Goal: Information Seeking & Learning: Learn about a topic

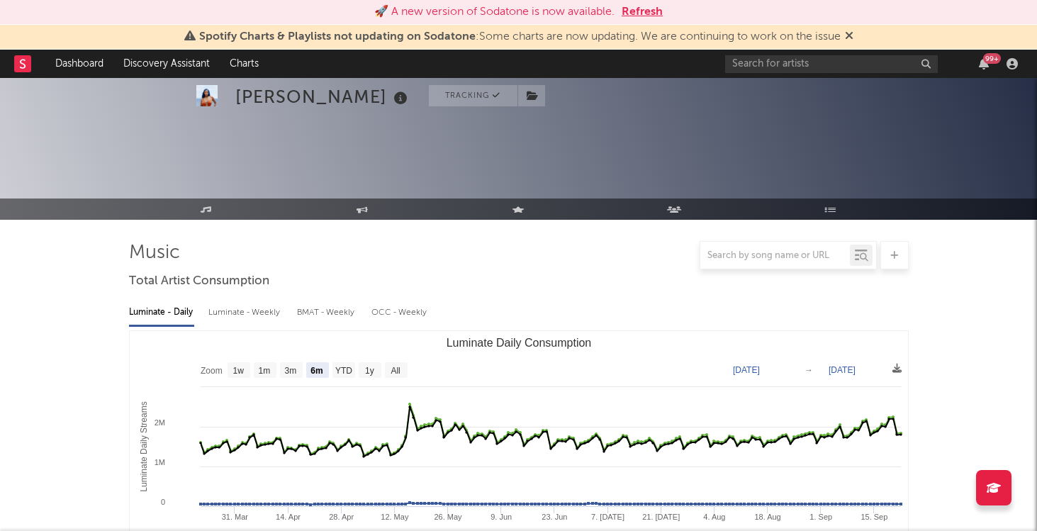
select select "6m"
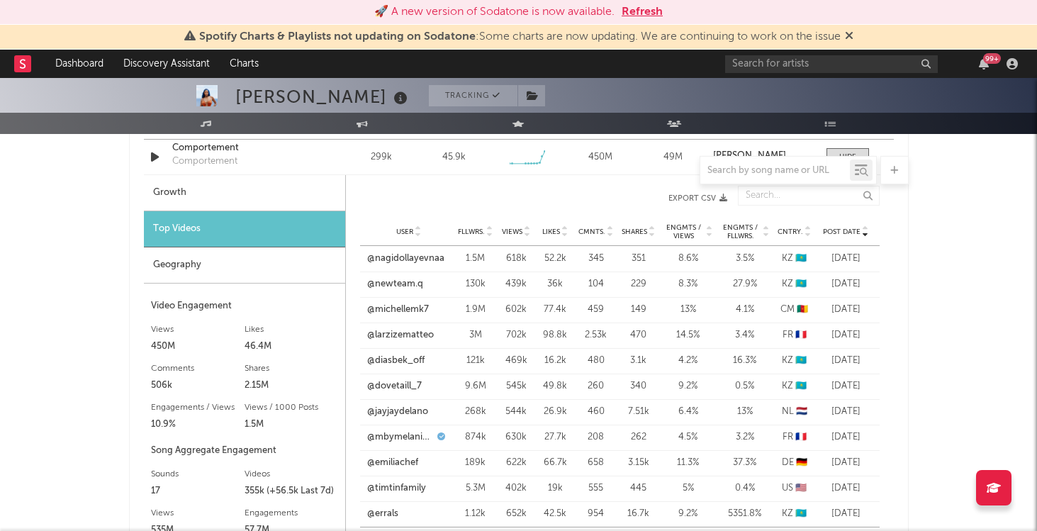
click at [657, 16] on button "Refresh" at bounding box center [642, 12] width 41 height 17
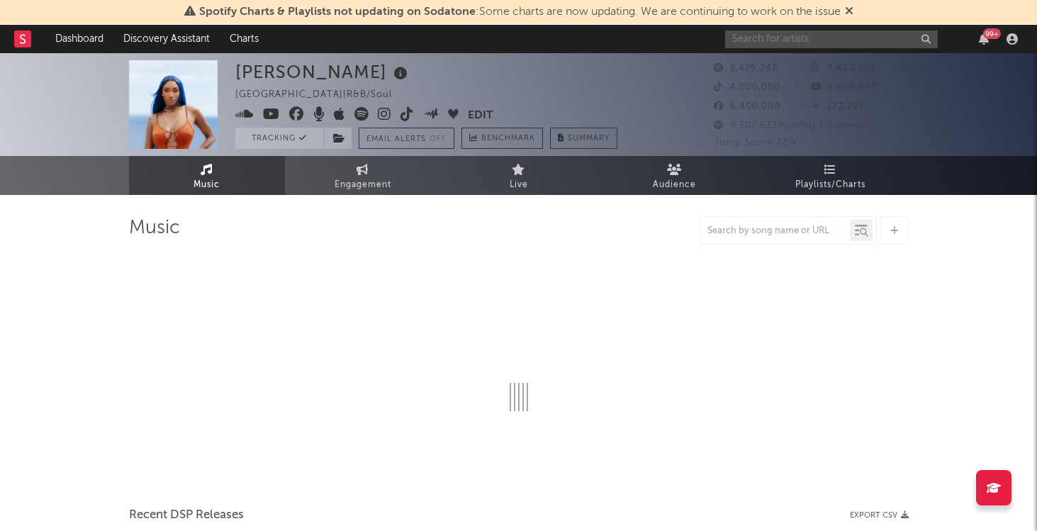
select select "6m"
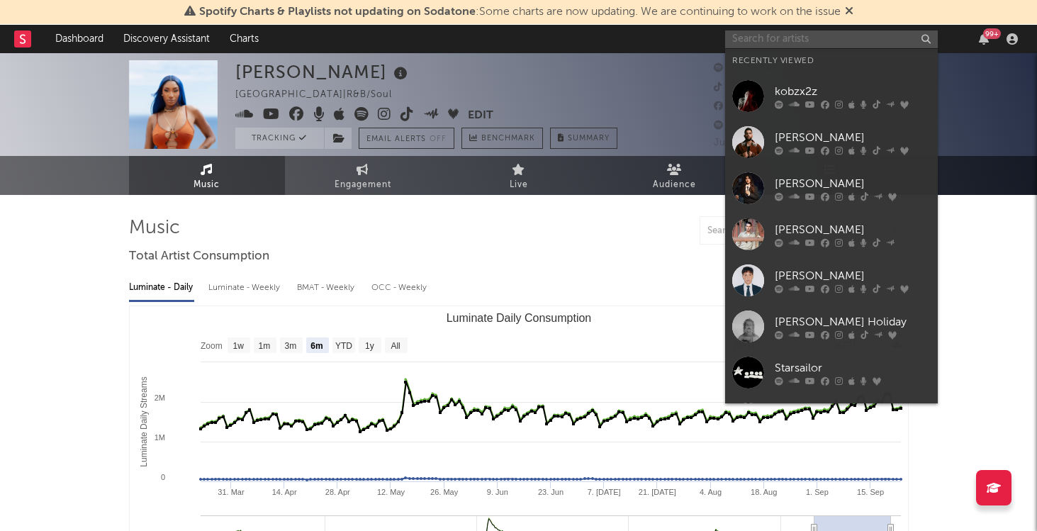
click at [859, 42] on input "text" at bounding box center [831, 39] width 213 height 18
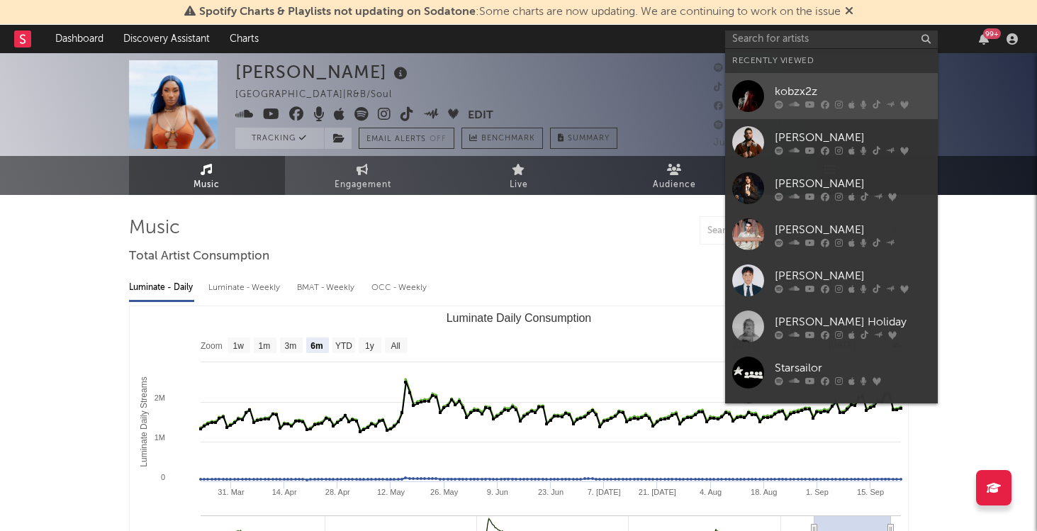
click at [822, 77] on link "kobzx2z" at bounding box center [831, 96] width 213 height 46
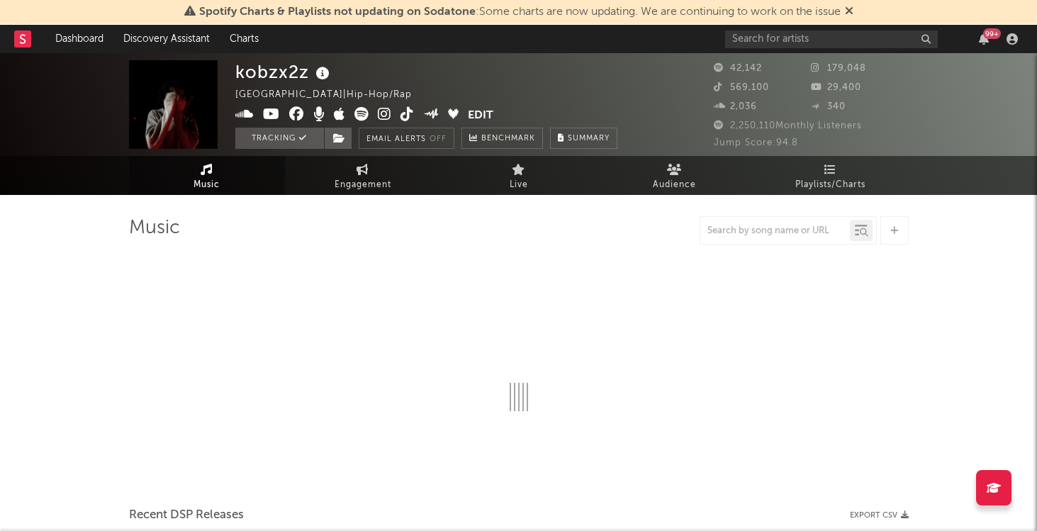
select select "6m"
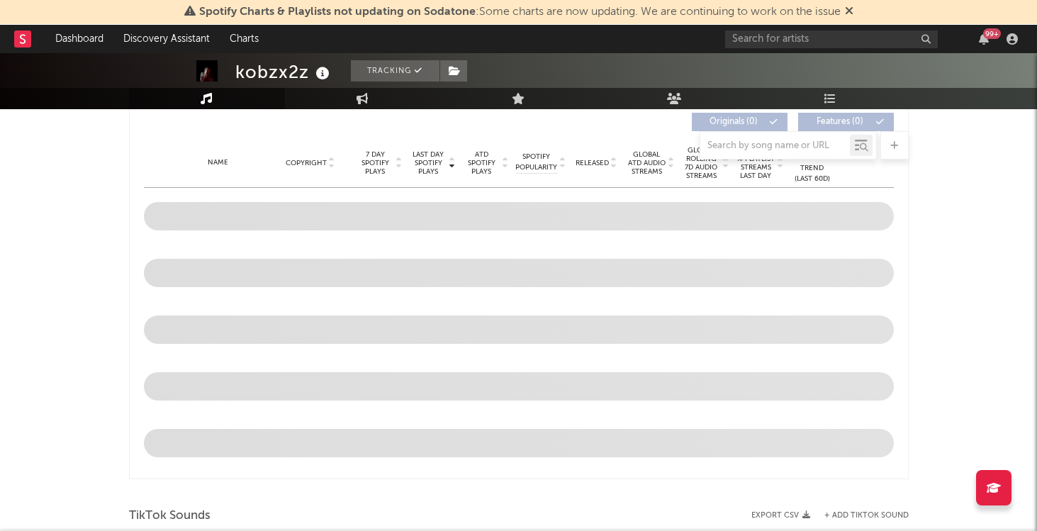
scroll to position [551, 0]
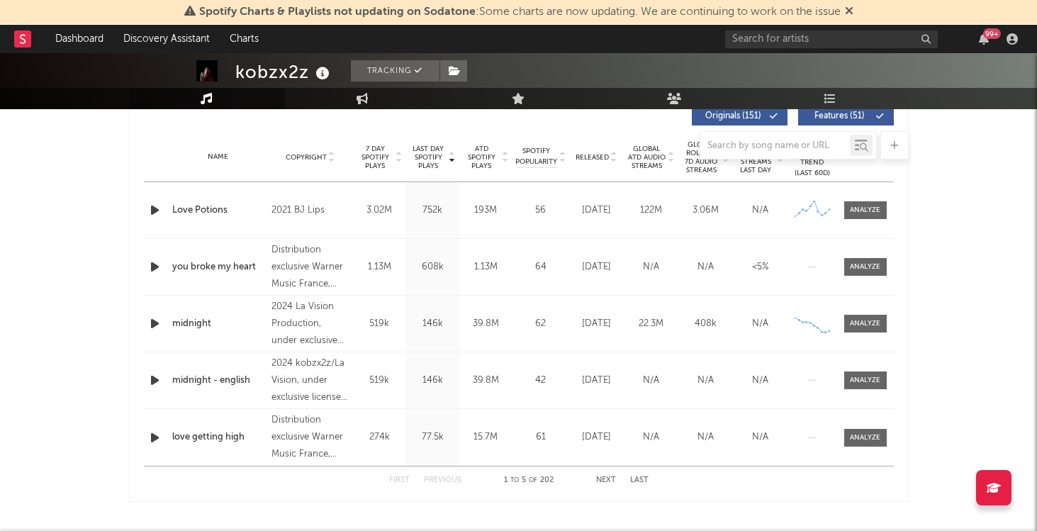
click at [199, 264] on div "you broke my heart" at bounding box center [218, 267] width 93 height 14
click at [878, 262] on div at bounding box center [865, 267] width 30 height 11
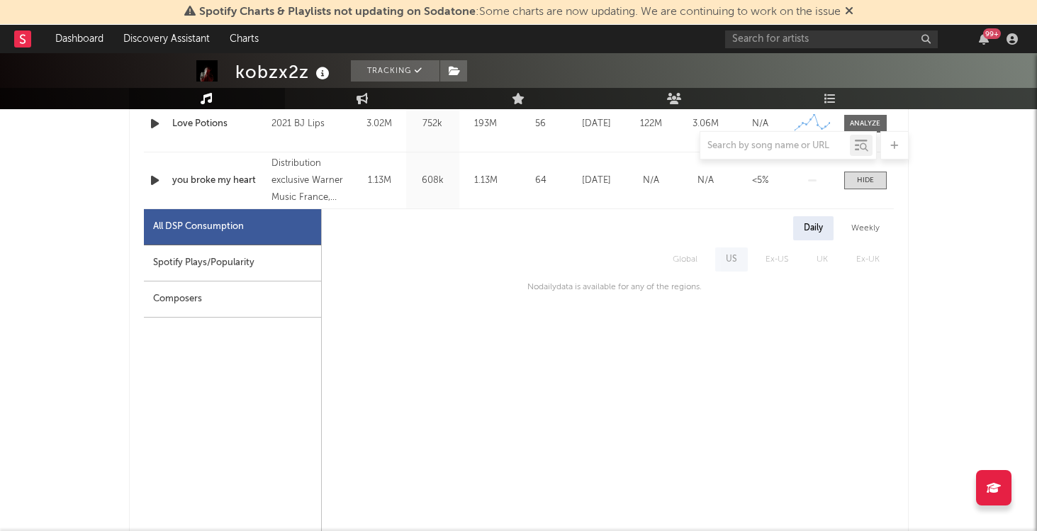
scroll to position [644, 0]
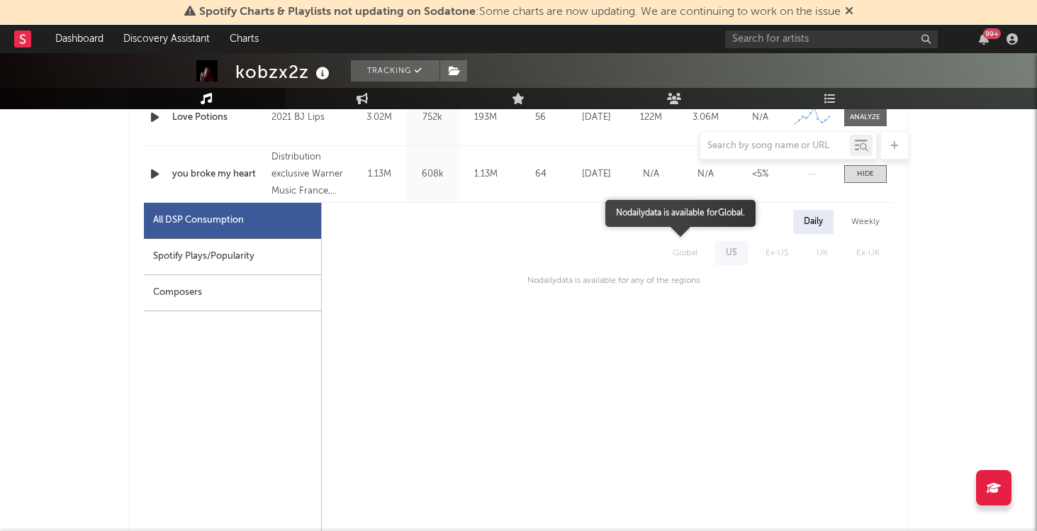
click at [698, 252] on span "Global" at bounding box center [685, 253] width 53 height 24
click at [255, 246] on div "Spotify Plays/Popularity" at bounding box center [232, 257] width 177 height 36
select select "1w"
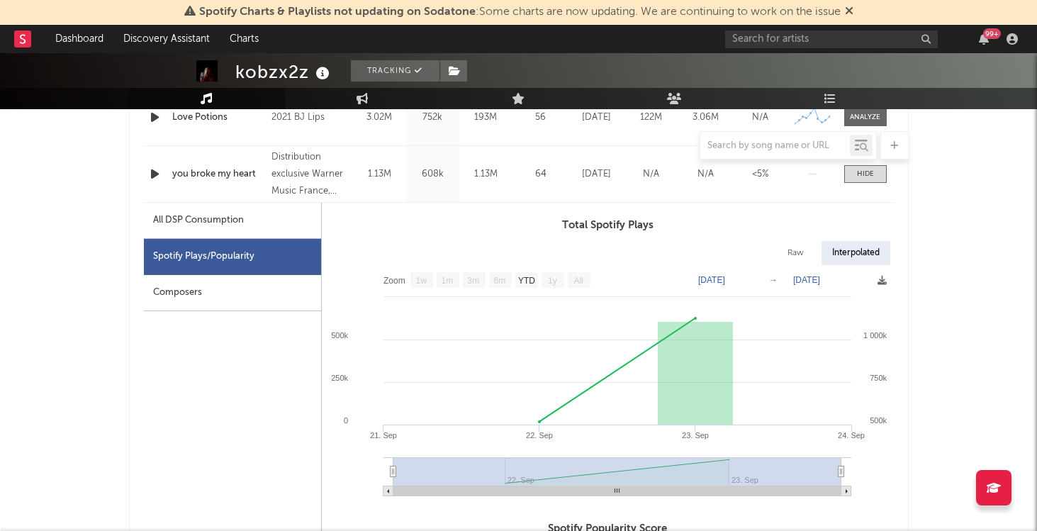
click at [239, 216] on div "All DSP Consumption" at bounding box center [198, 220] width 91 height 17
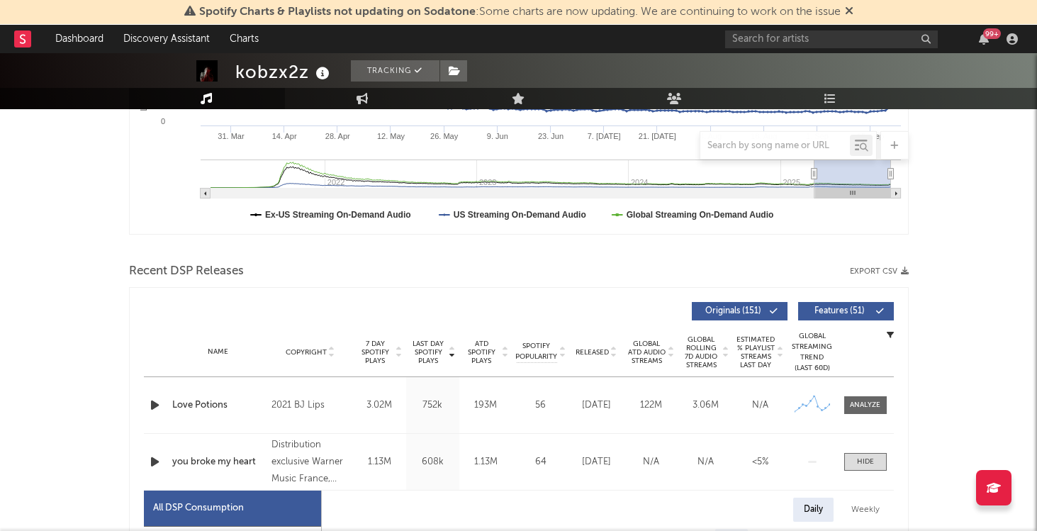
scroll to position [0, 0]
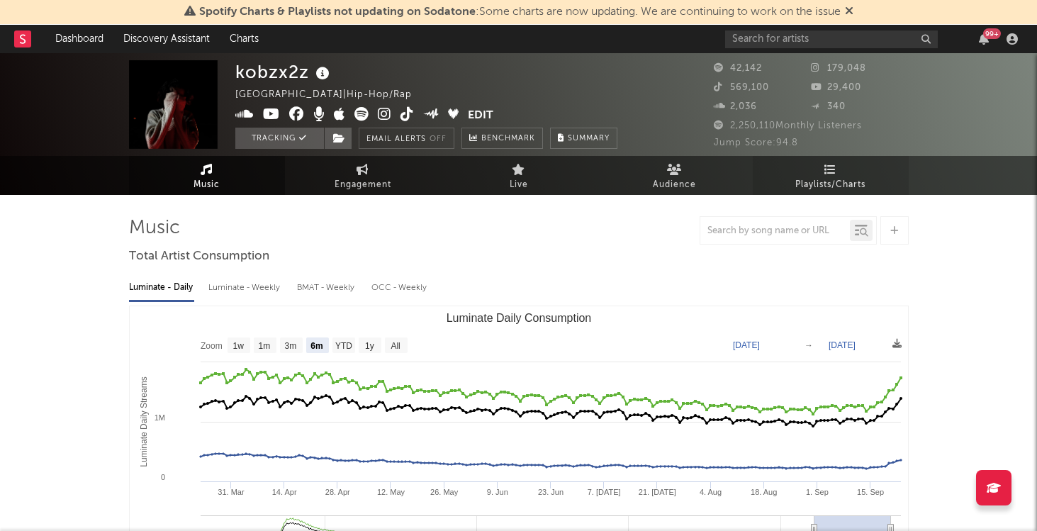
click at [847, 179] on span "Playlists/Charts" at bounding box center [830, 185] width 70 height 17
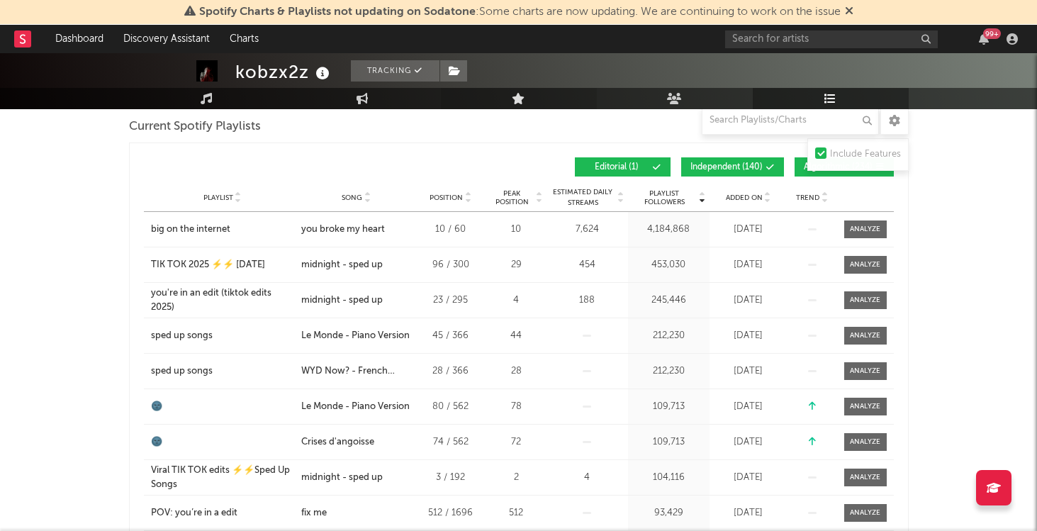
scroll to position [208, 0]
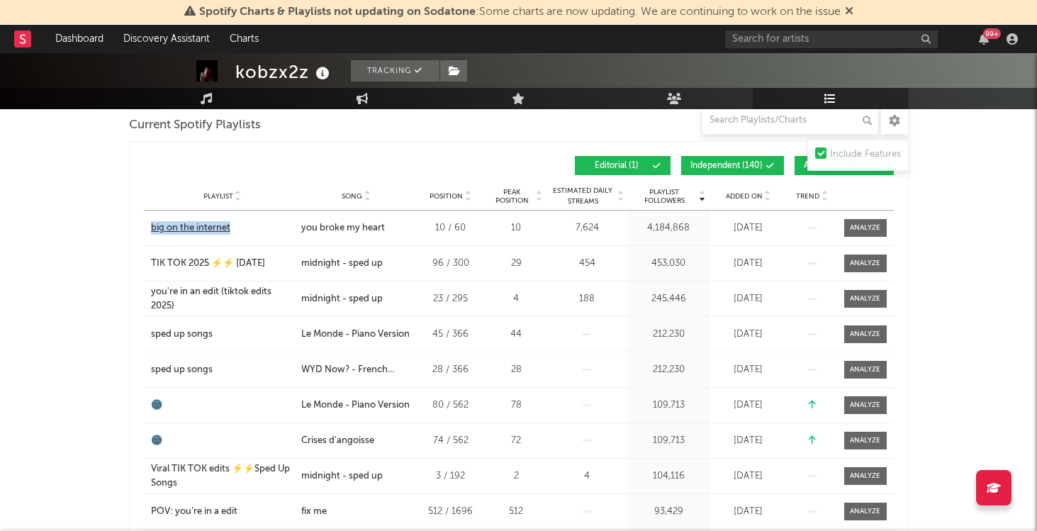
drag, startPoint x: 144, startPoint y: 231, endPoint x: 234, endPoint y: 232, distance: 90.0
click at [234, 232] on div "Playlist big on the internet" at bounding box center [221, 228] width 154 height 14
copy div "big on the internet"
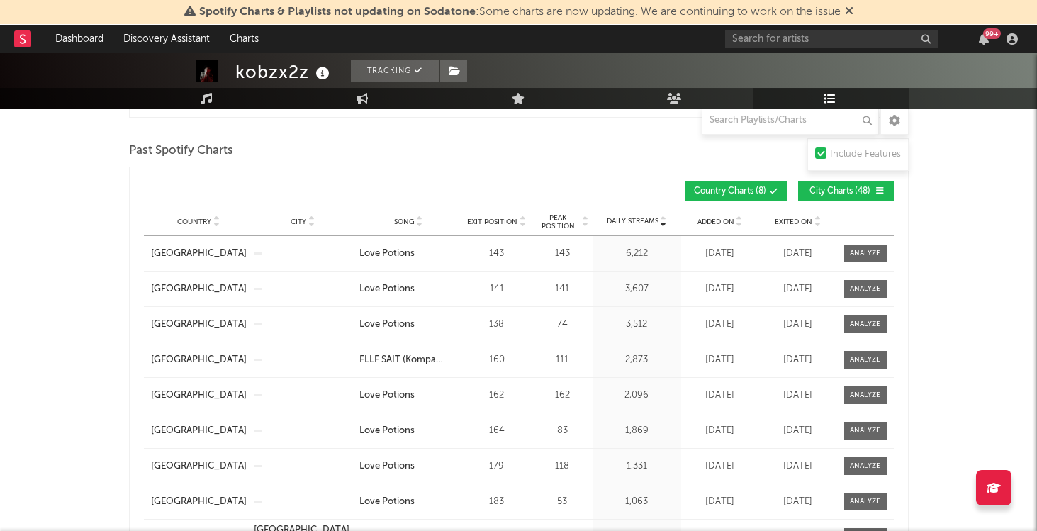
scroll to position [693, 0]
click at [726, 218] on span "Added On" at bounding box center [716, 221] width 37 height 9
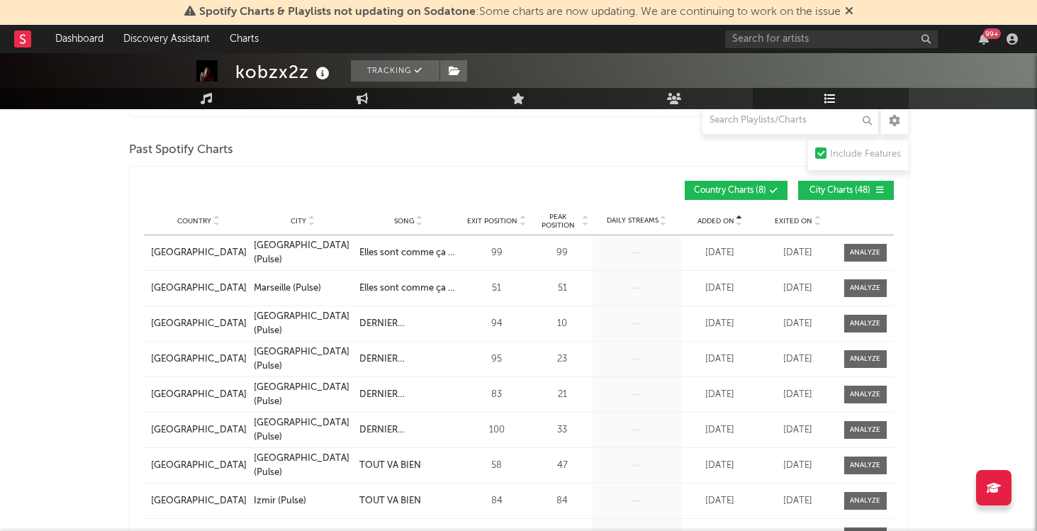
click at [726, 218] on span "Added On" at bounding box center [716, 221] width 37 height 9
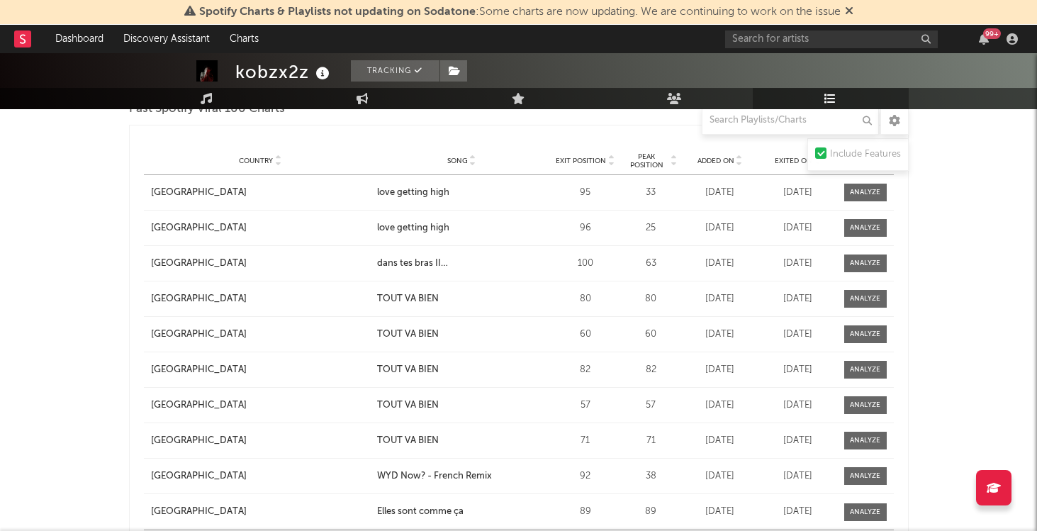
scroll to position [1216, 0]
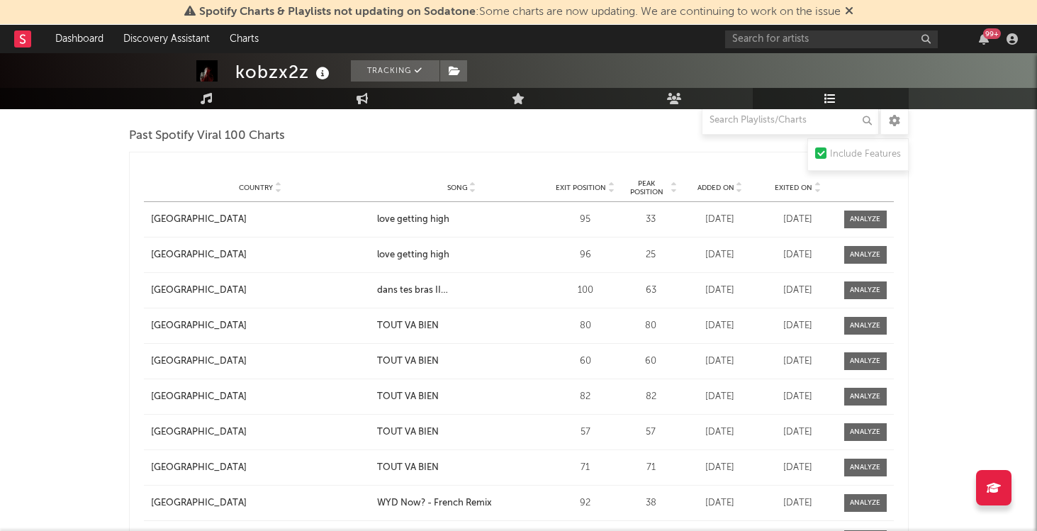
click at [710, 189] on span "Added On" at bounding box center [716, 188] width 37 height 9
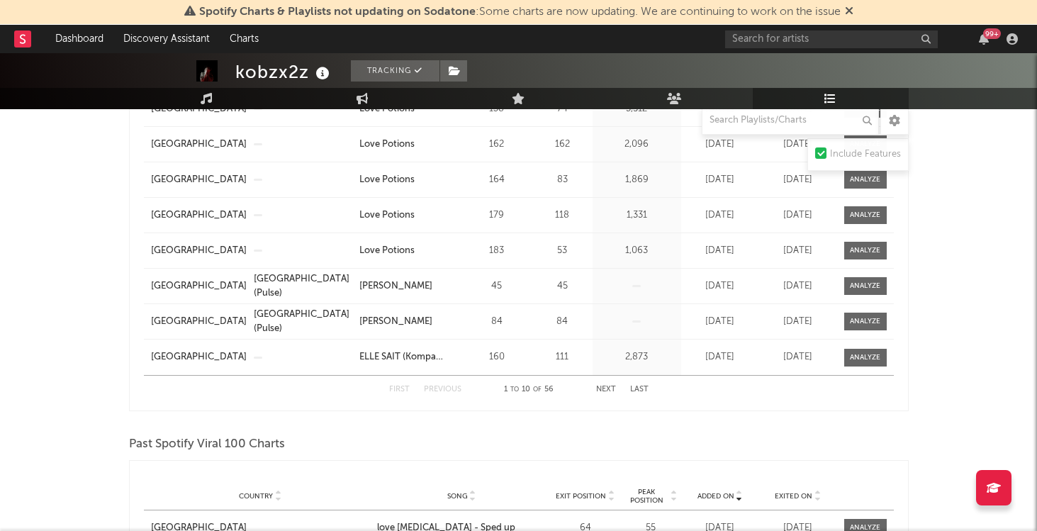
scroll to position [0, 0]
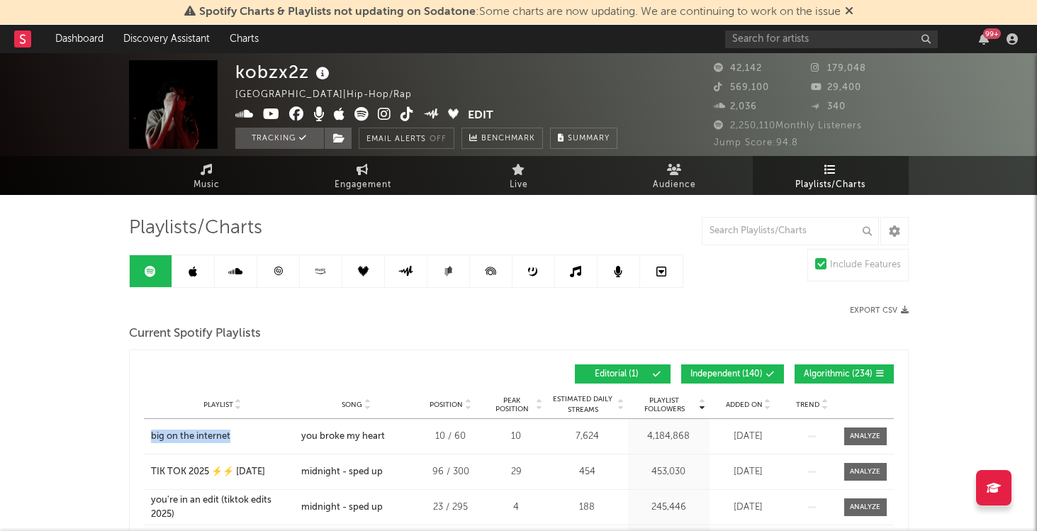
click at [204, 282] on link at bounding box center [193, 271] width 43 height 32
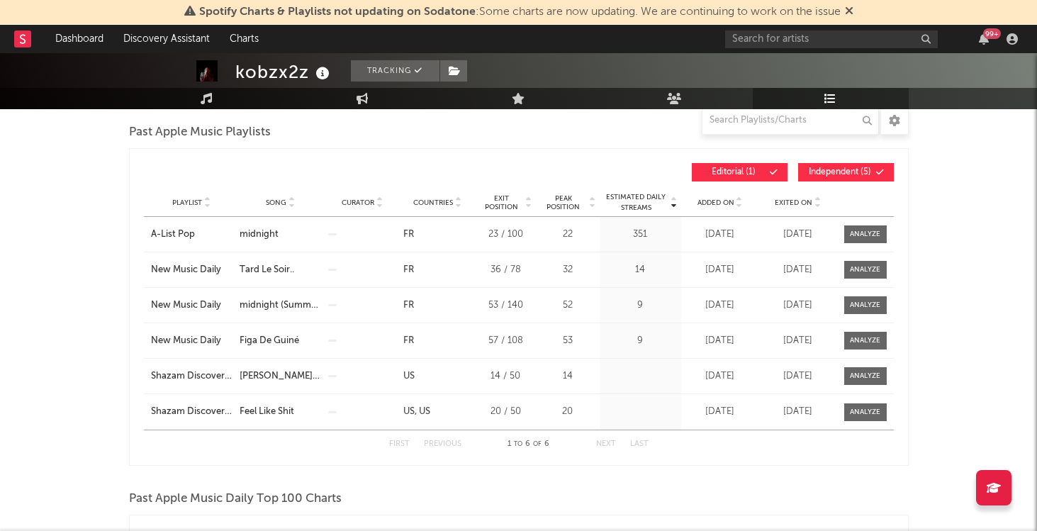
scroll to position [203, 0]
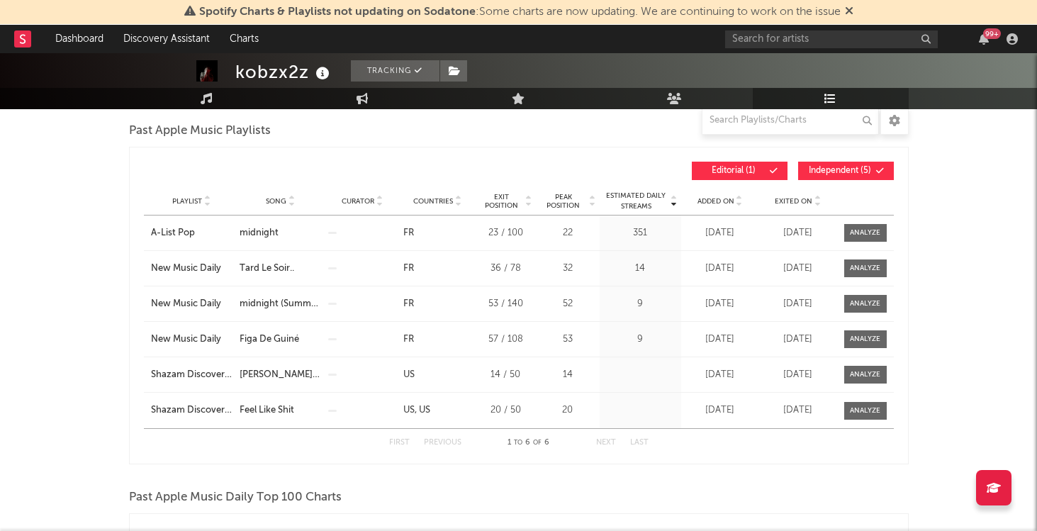
click at [728, 200] on span "Added On" at bounding box center [716, 201] width 37 height 9
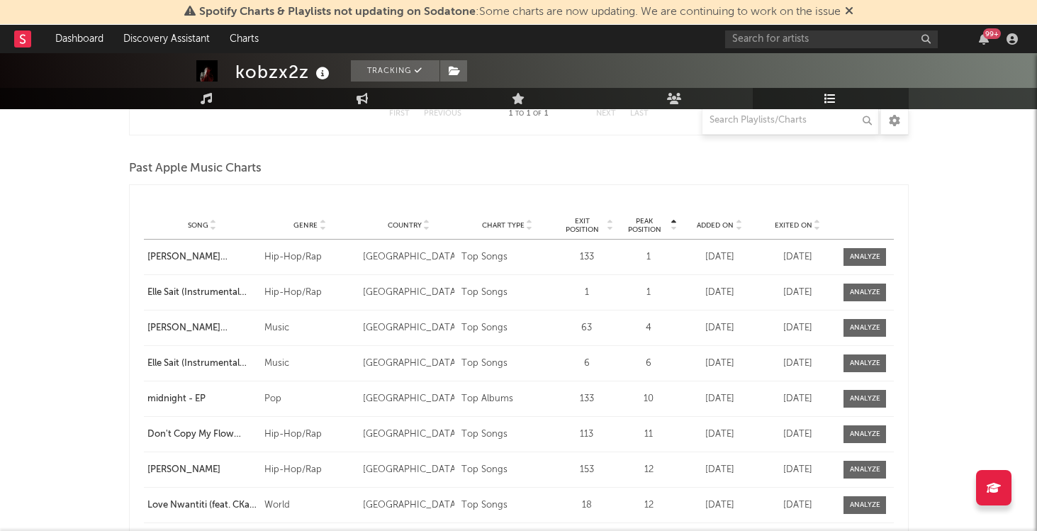
scroll to position [1170, 0]
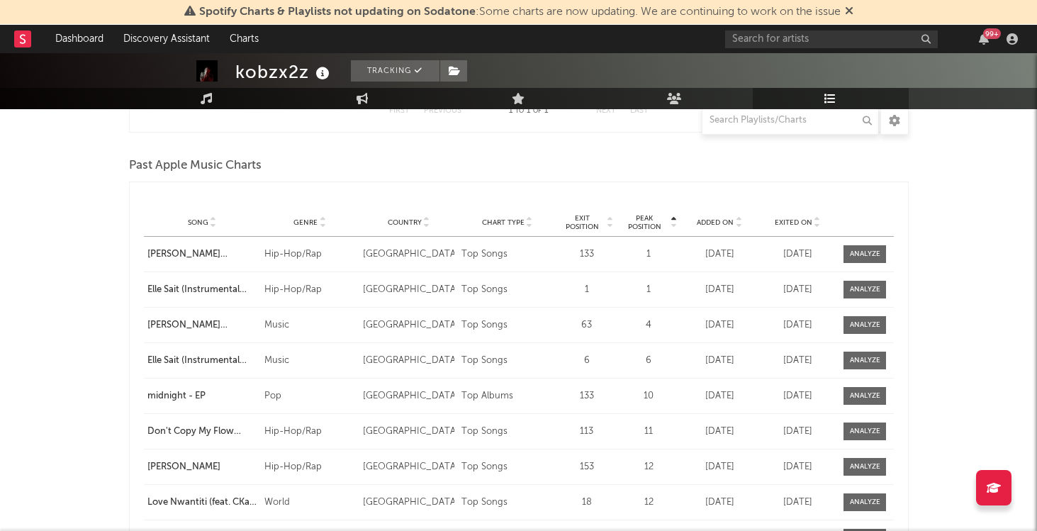
click at [711, 222] on span "Added On" at bounding box center [715, 222] width 37 height 9
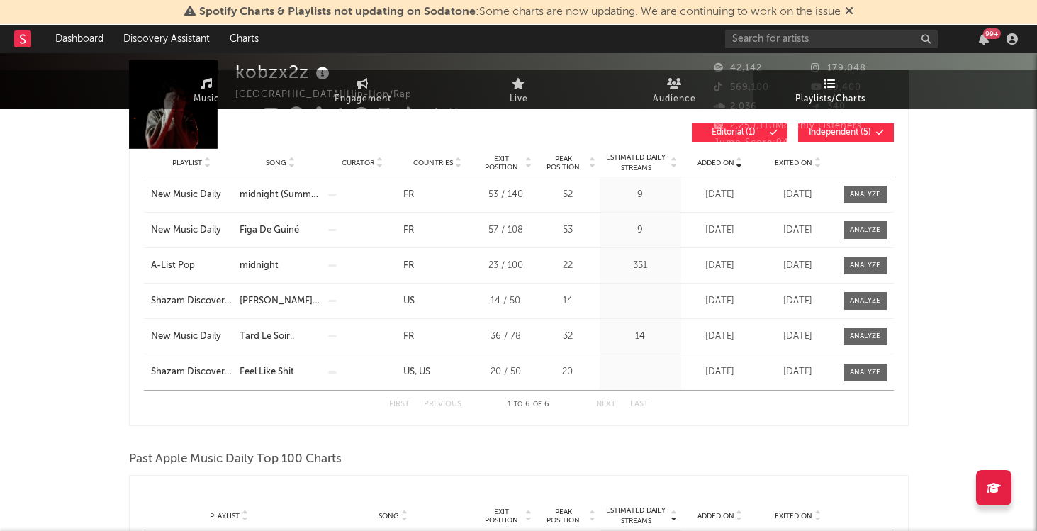
scroll to position [0, 0]
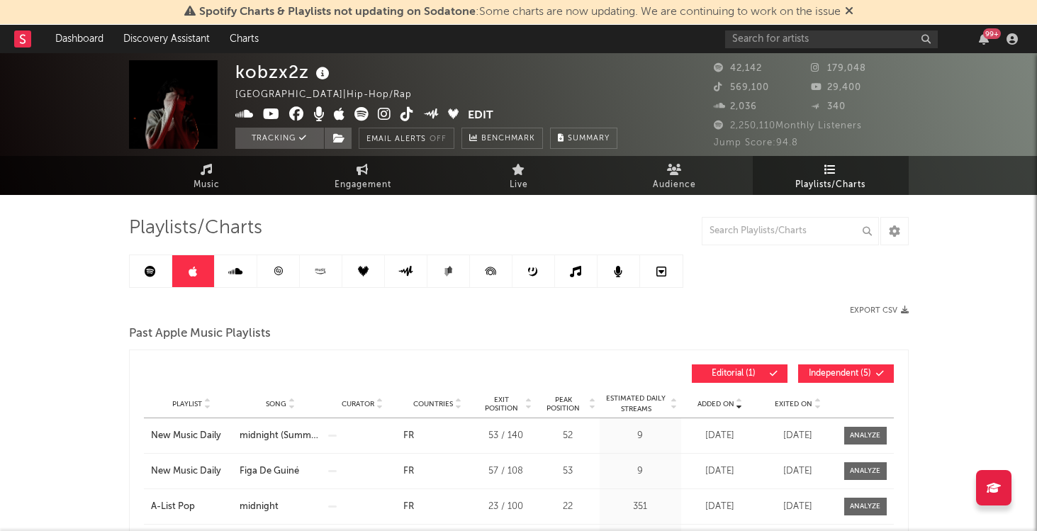
click at [273, 272] on icon at bounding box center [278, 271] width 11 height 11
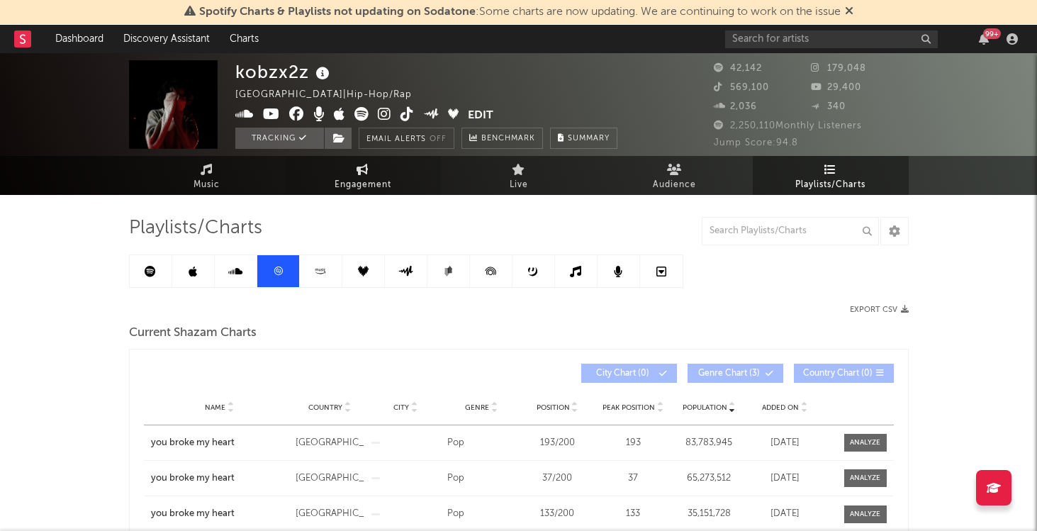
click at [358, 177] on span "Engagement" at bounding box center [363, 185] width 57 height 17
select select "1w"
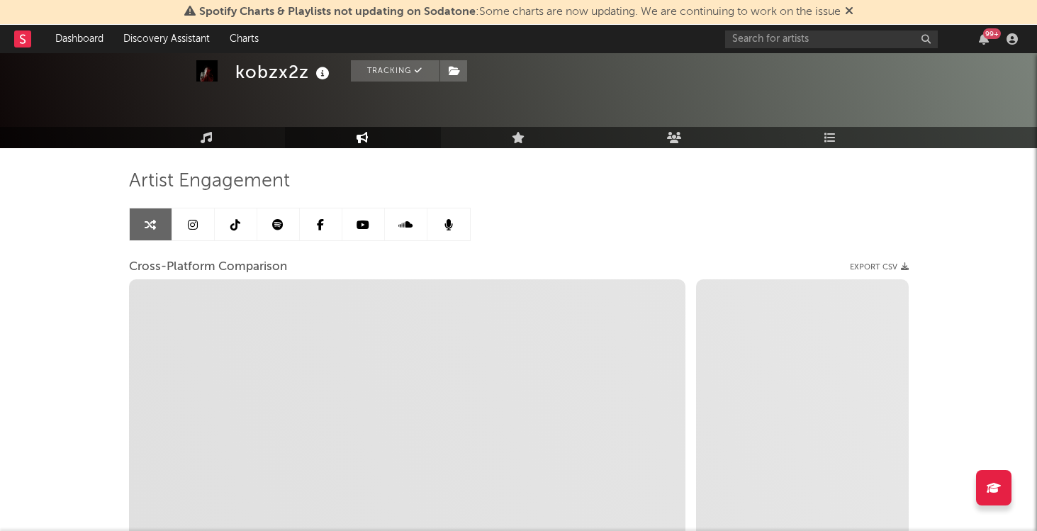
scroll to position [72, 0]
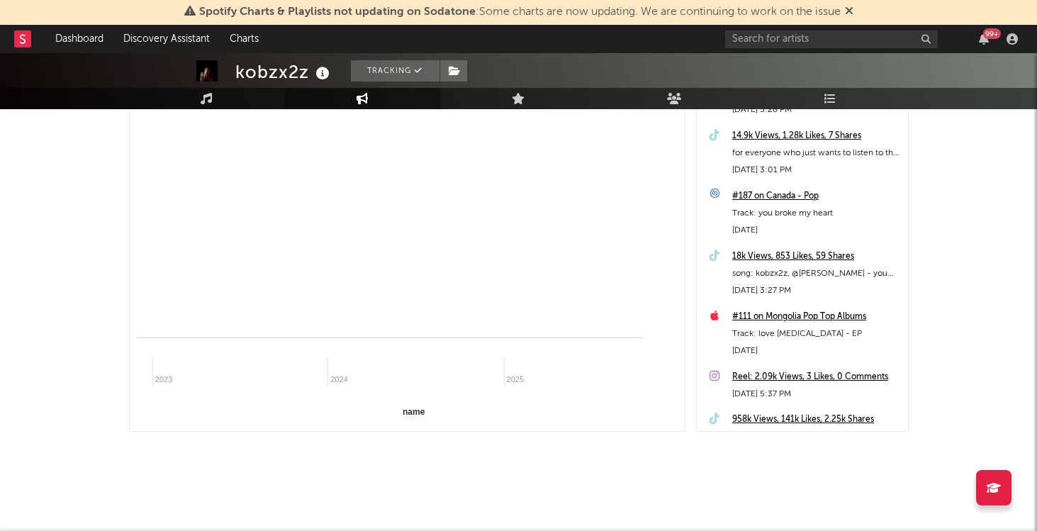
select select "1m"
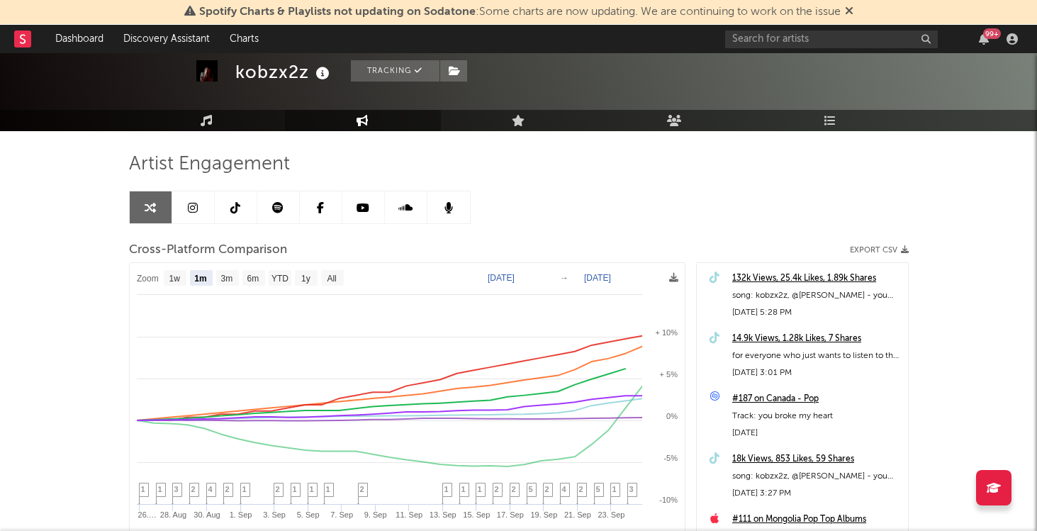
scroll to position [0, 0]
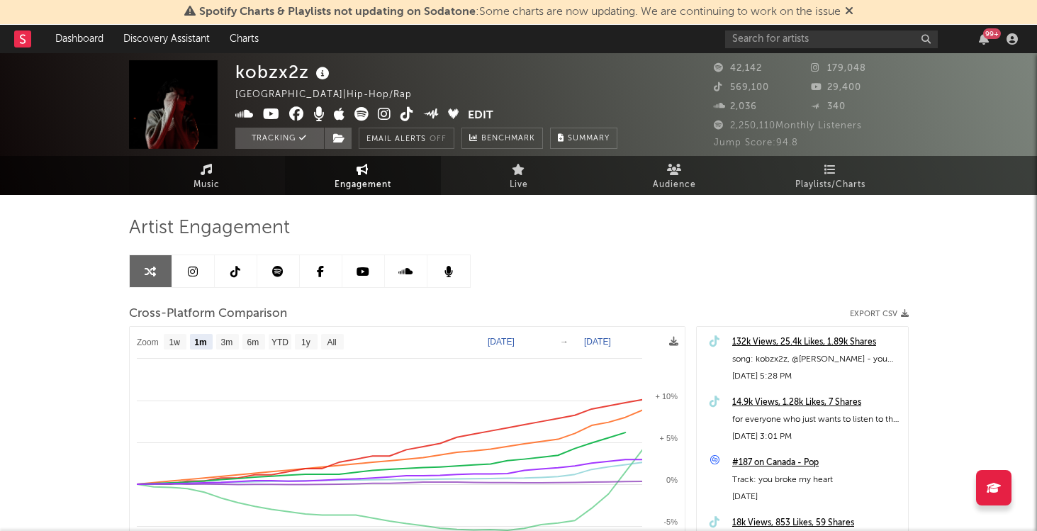
click at [215, 163] on link "Music" at bounding box center [207, 175] width 156 height 39
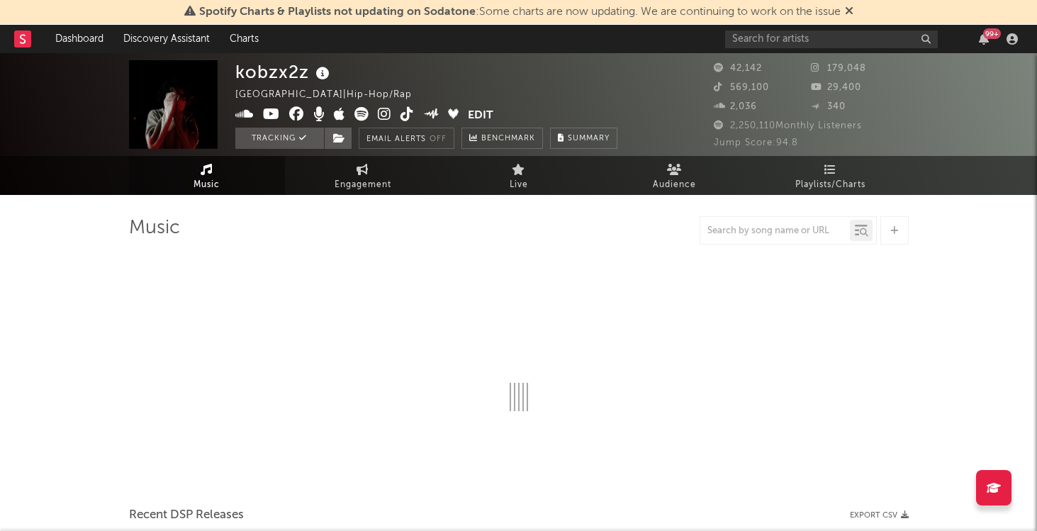
select select "6m"
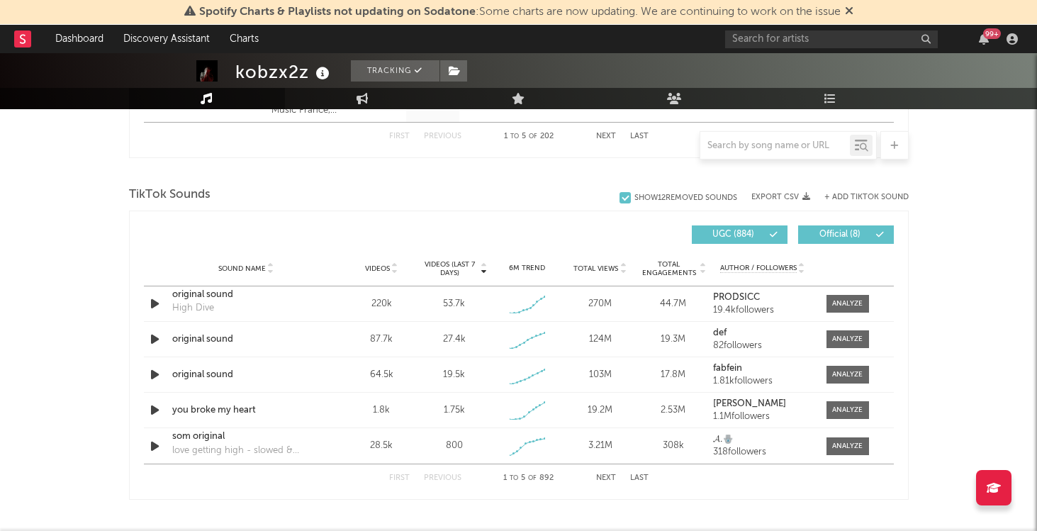
scroll to position [948, 0]
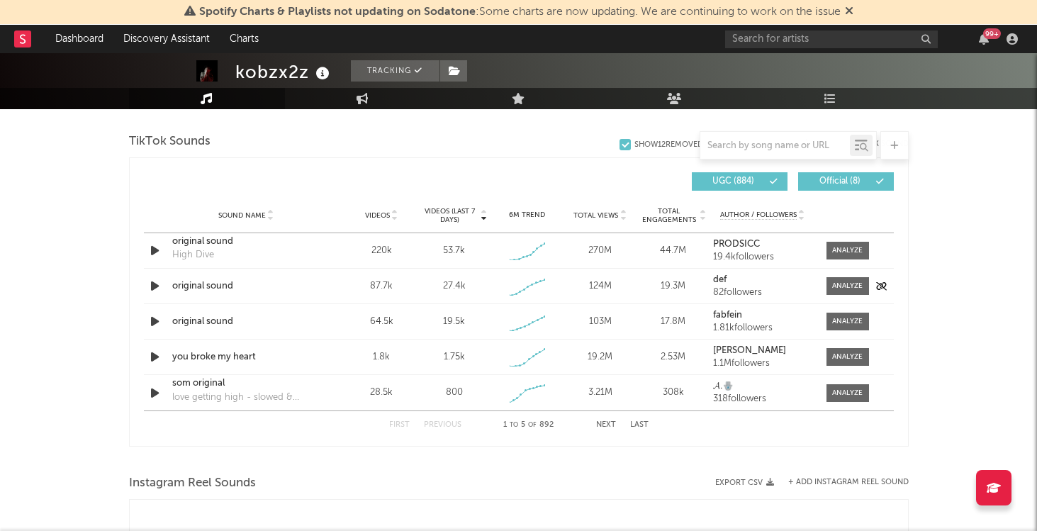
click at [342, 289] on div "Sound Name original sound Videos 87.7k Videos (last 7 days) 27.4k Weekly Growth…" at bounding box center [519, 286] width 750 height 35
click at [226, 286] on div "original sound" at bounding box center [246, 286] width 148 height 14
click at [222, 365] on div "Sound Name you broke my heart Videos 1.8k Videos (last 7 days) 1.75k Weekly Gro…" at bounding box center [519, 357] width 750 height 35
click at [730, 352] on strong "myla" at bounding box center [749, 350] width 73 height 9
click at [186, 321] on div "original sound" at bounding box center [246, 322] width 148 height 14
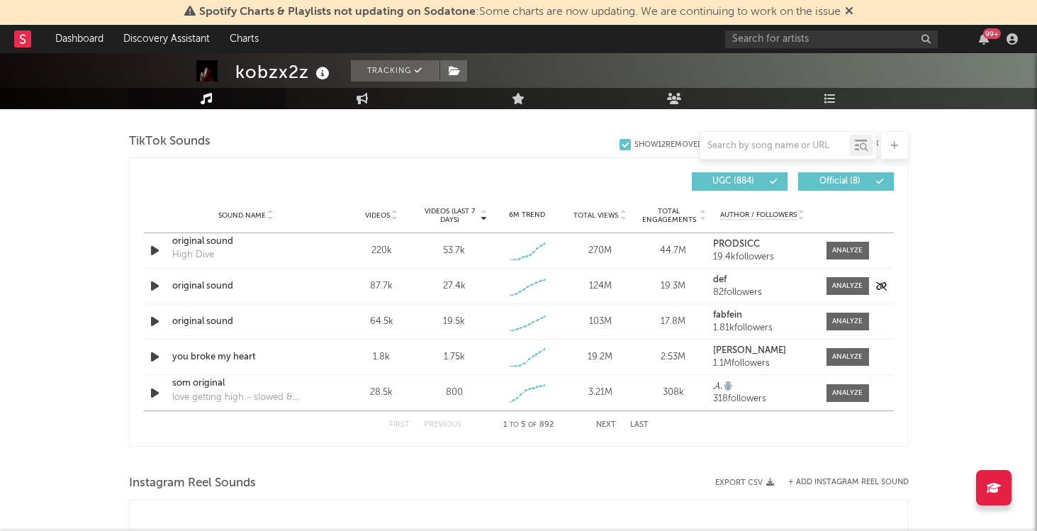
click at [220, 287] on div "original sound" at bounding box center [246, 286] width 148 height 14
click at [222, 238] on div "original sound" at bounding box center [246, 242] width 148 height 14
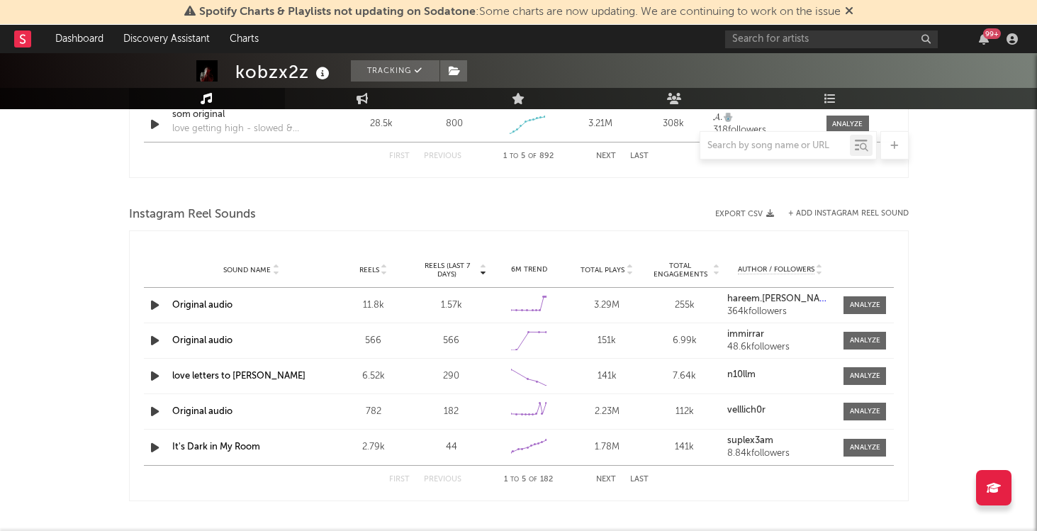
scroll to position [1270, 0]
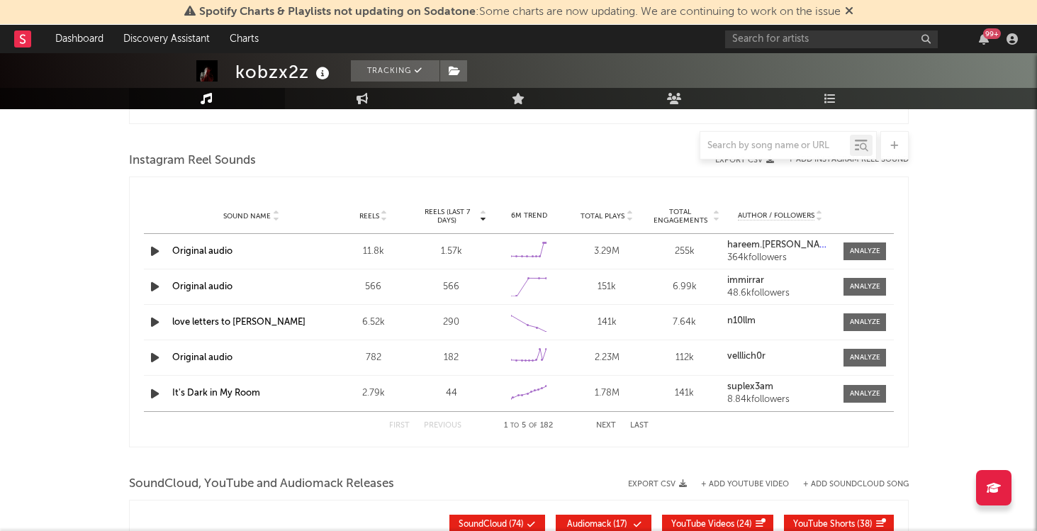
click at [212, 252] on link "Original audio" at bounding box center [202, 251] width 60 height 9
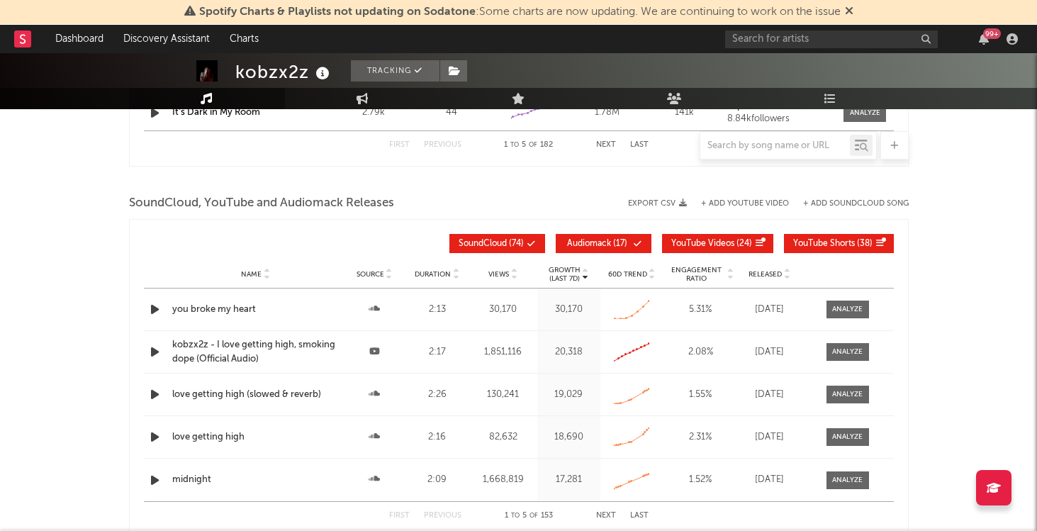
scroll to position [1553, 0]
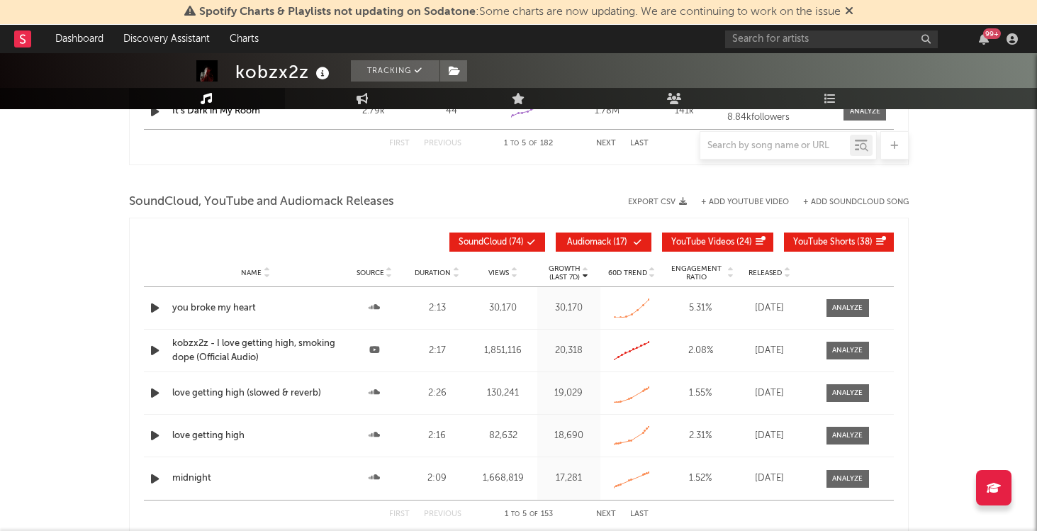
click at [231, 306] on div "you broke my heart" at bounding box center [255, 308] width 167 height 14
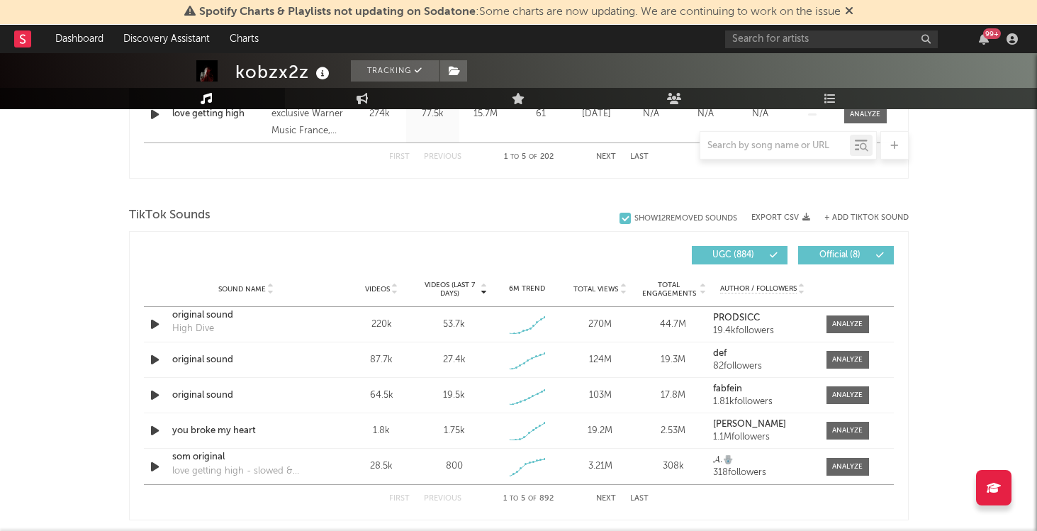
scroll to position [935, 0]
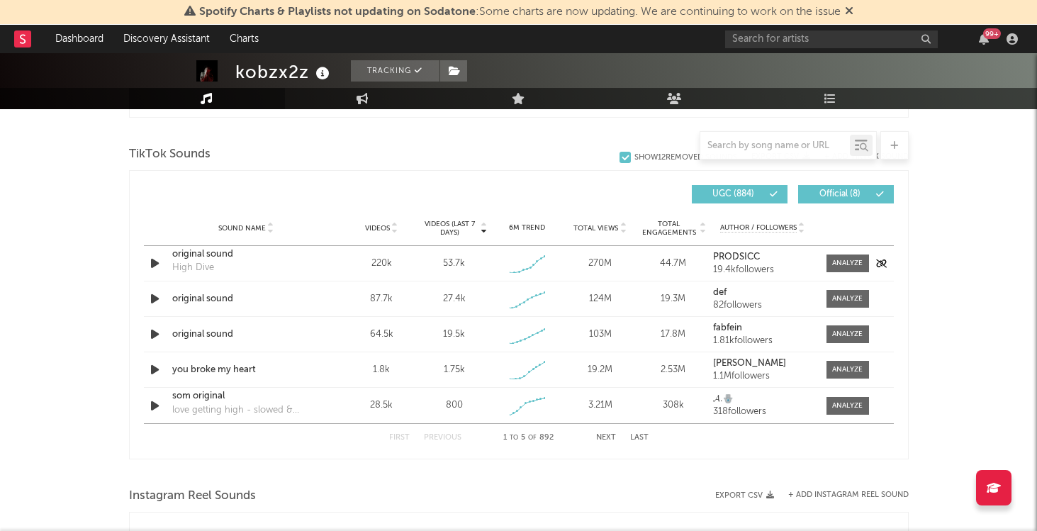
click at [216, 257] on div "original sound" at bounding box center [246, 254] width 148 height 14
click at [225, 305] on div "original sound" at bounding box center [246, 299] width 148 height 14
click at [218, 337] on div "original sound" at bounding box center [246, 335] width 148 height 14
click at [201, 366] on div "you broke my heart" at bounding box center [246, 370] width 148 height 14
click at [602, 436] on button "Next" at bounding box center [606, 438] width 20 height 8
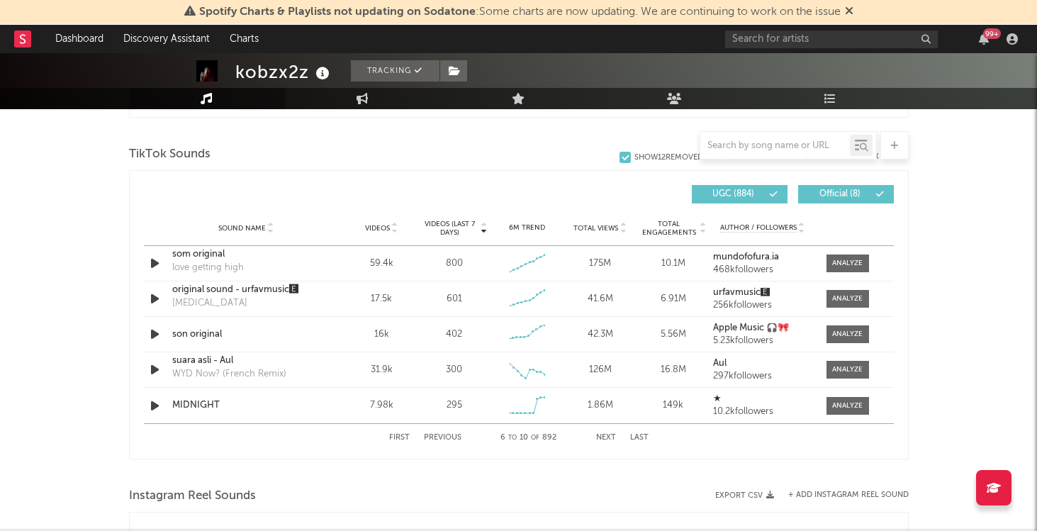
click at [604, 432] on div "First Previous 6 to 10 of 892 Next Last" at bounding box center [518, 438] width 259 height 28
click at [772, 197] on icon at bounding box center [774, 194] width 9 height 9
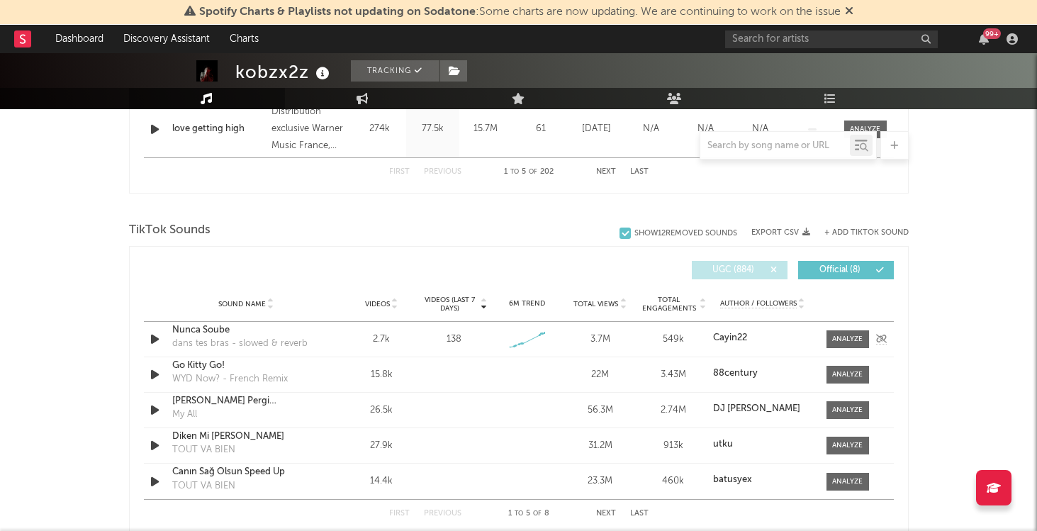
scroll to position [861, 0]
